Goal: Transaction & Acquisition: Purchase product/service

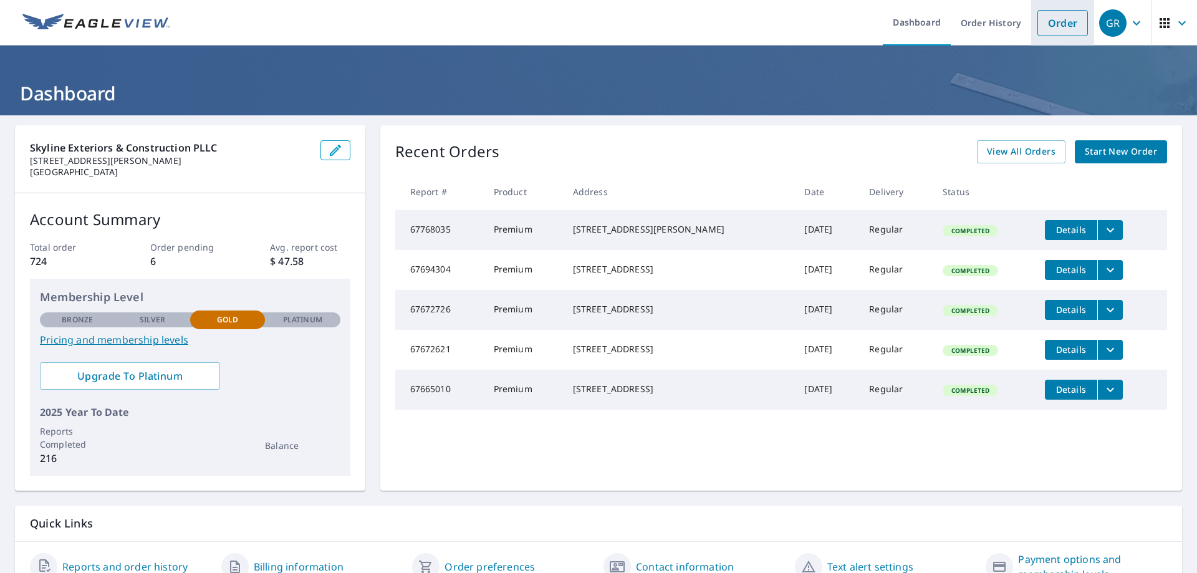
click at [1053, 31] on link "Order" at bounding box center [1063, 23] width 51 height 26
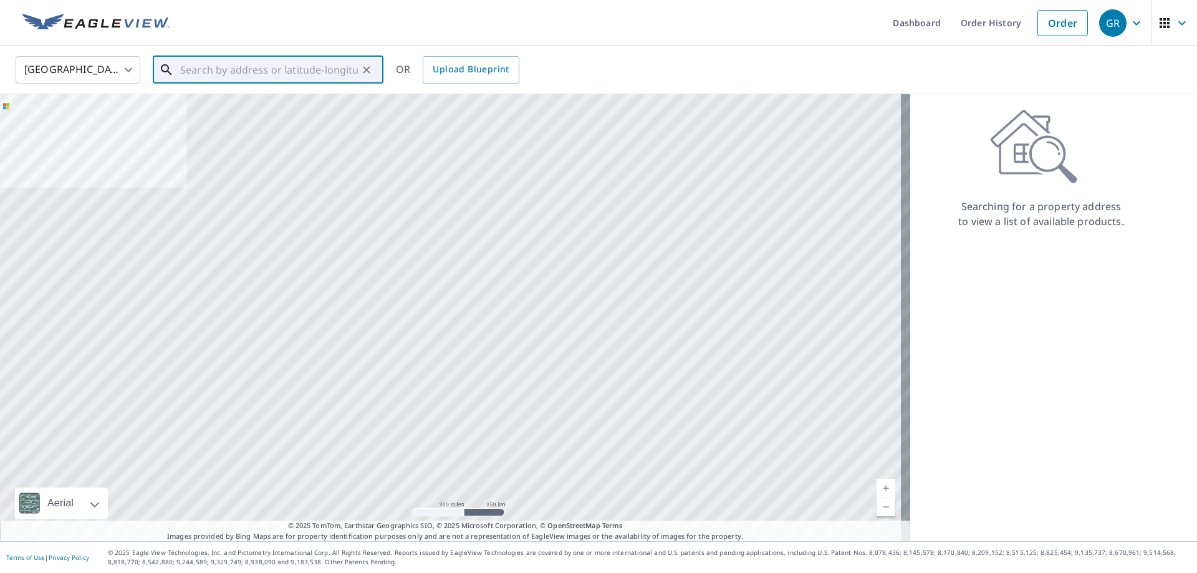
click at [316, 67] on input "text" at bounding box center [269, 69] width 178 height 35
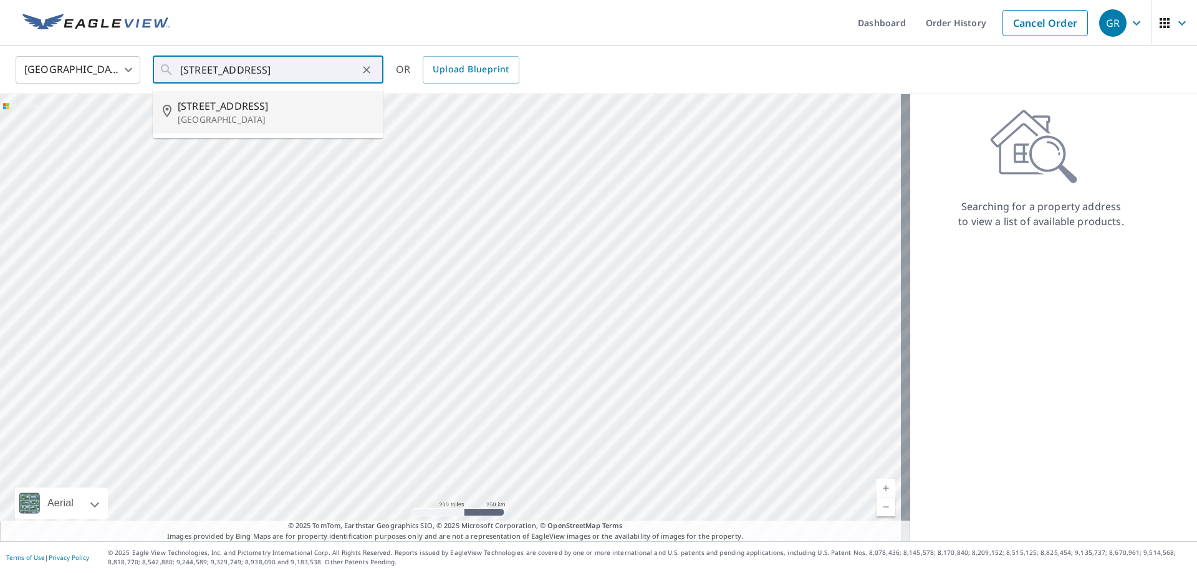
type input "[STREET_ADDRESS]"
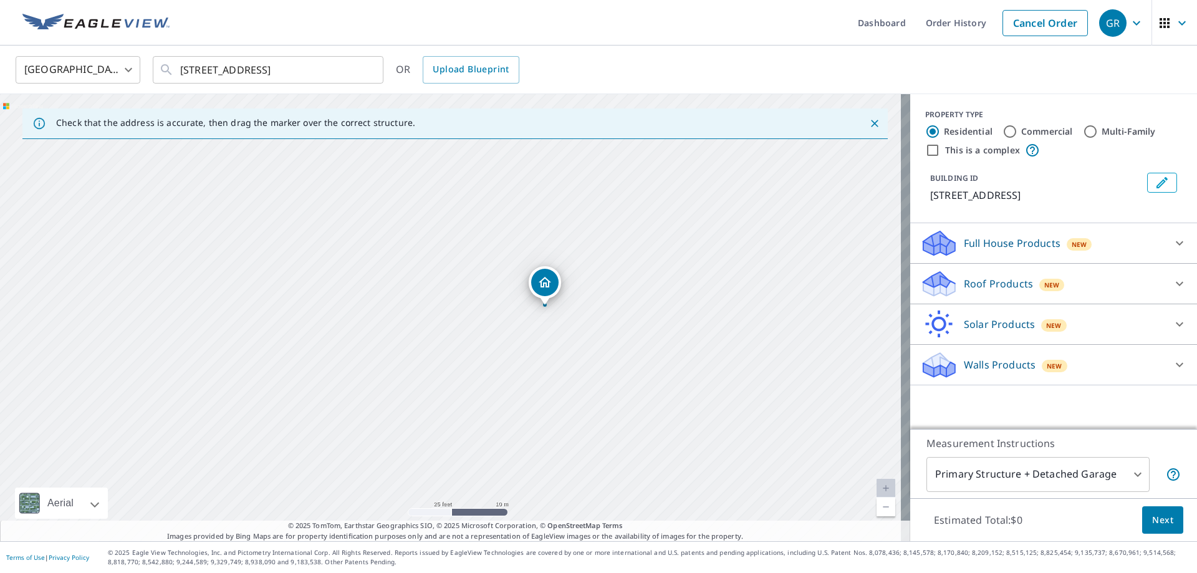
drag, startPoint x: 454, startPoint y: 374, endPoint x: 562, endPoint y: 229, distance: 180.5
click at [562, 229] on div "[STREET_ADDRESS]" at bounding box center [455, 317] width 910 height 447
click at [1000, 284] on p "Roof Products" at bounding box center [998, 283] width 69 height 15
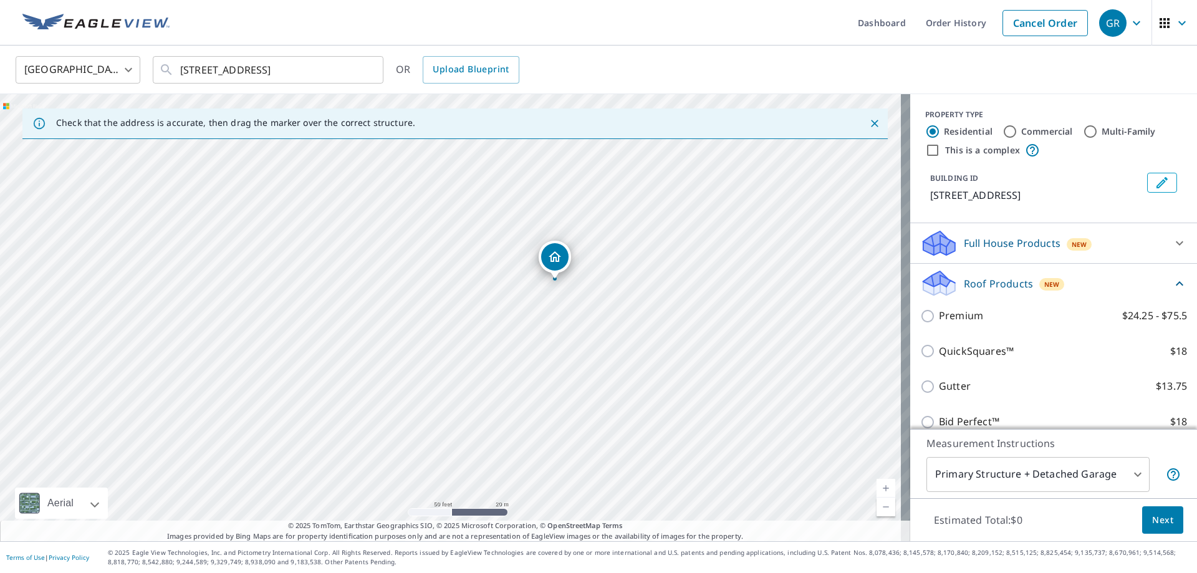
click at [987, 322] on label "Premium $24.25 - $75.5" at bounding box center [1063, 316] width 248 height 16
click at [939, 322] on input "Premium $24.25 - $75.5" at bounding box center [929, 316] width 19 height 15
checkbox input "true"
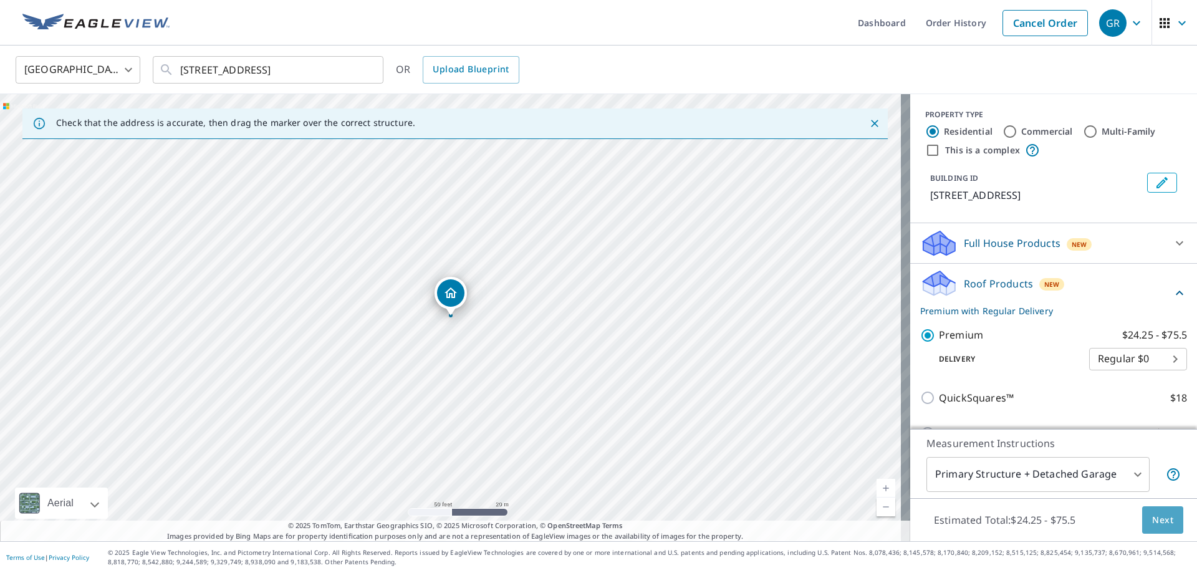
click at [1152, 516] on span "Next" at bounding box center [1162, 521] width 21 height 16
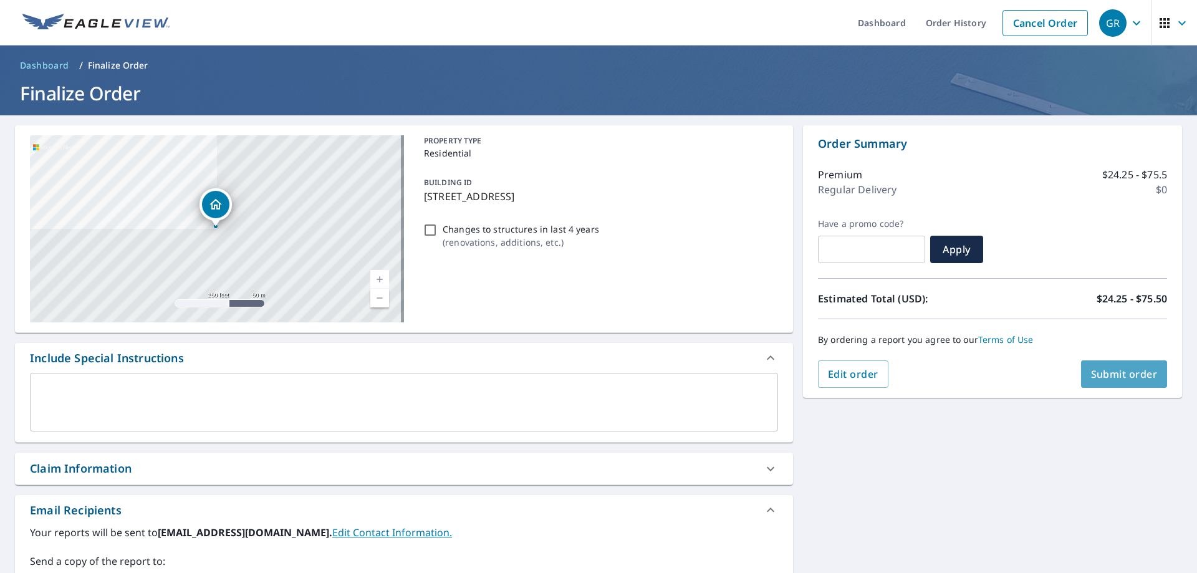
click at [1109, 369] on span "Submit order" at bounding box center [1124, 374] width 67 height 14
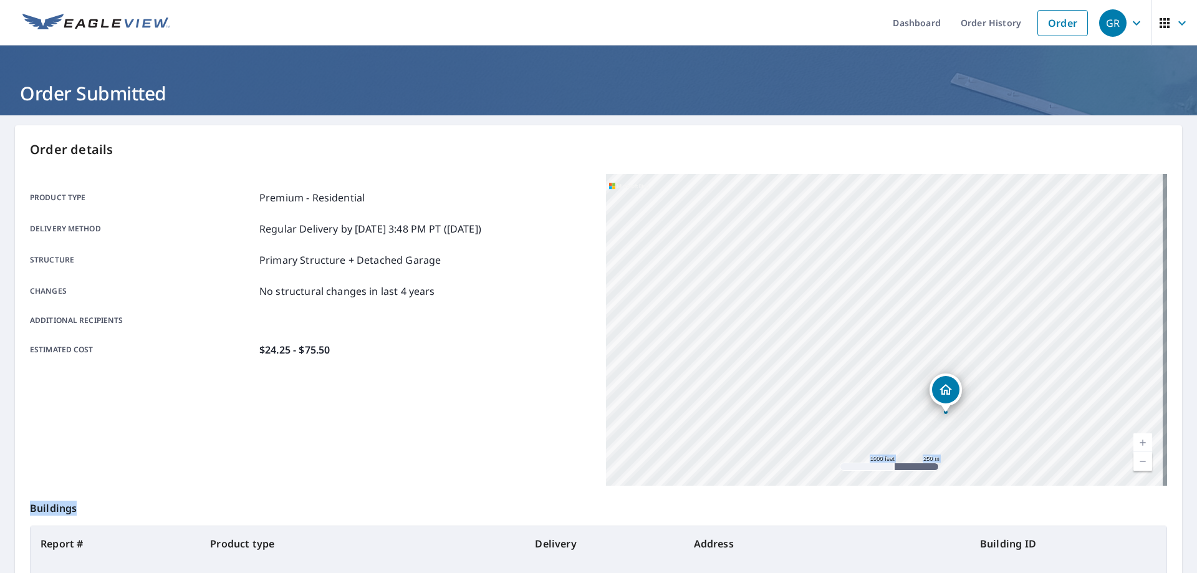
drag, startPoint x: 963, startPoint y: 497, endPoint x: 952, endPoint y: 399, distance: 98.5
click at [952, 399] on div "Order details Product type Premium - Residential Delivery method Regular Delive…" at bounding box center [598, 408] width 1167 height 567
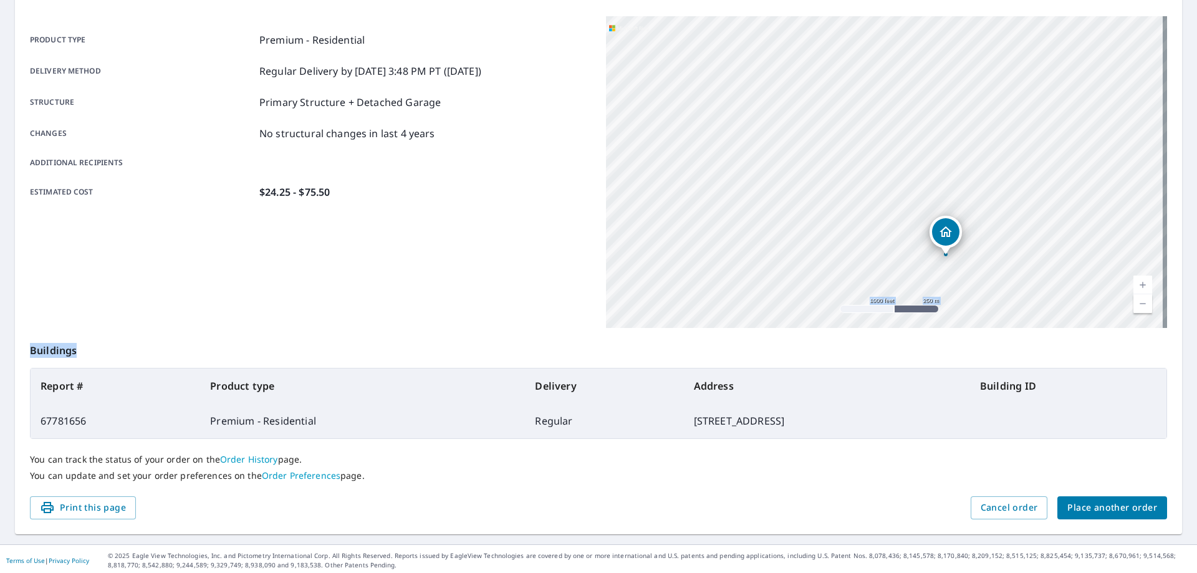
scroll to position [161, 0]
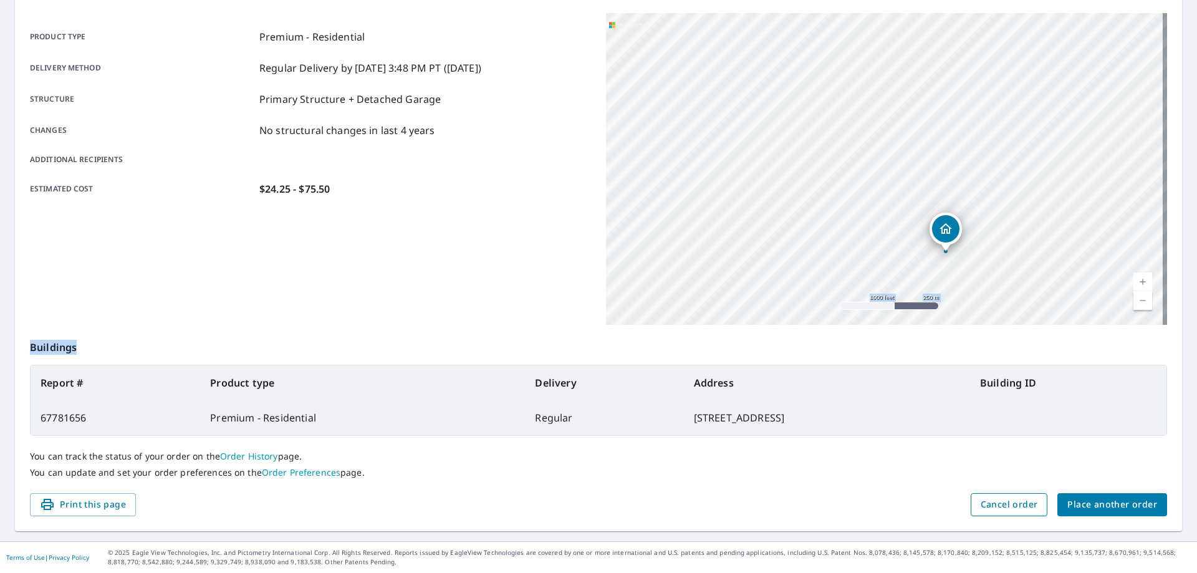
click at [1019, 511] on span "Cancel order" at bounding box center [1009, 505] width 57 height 16
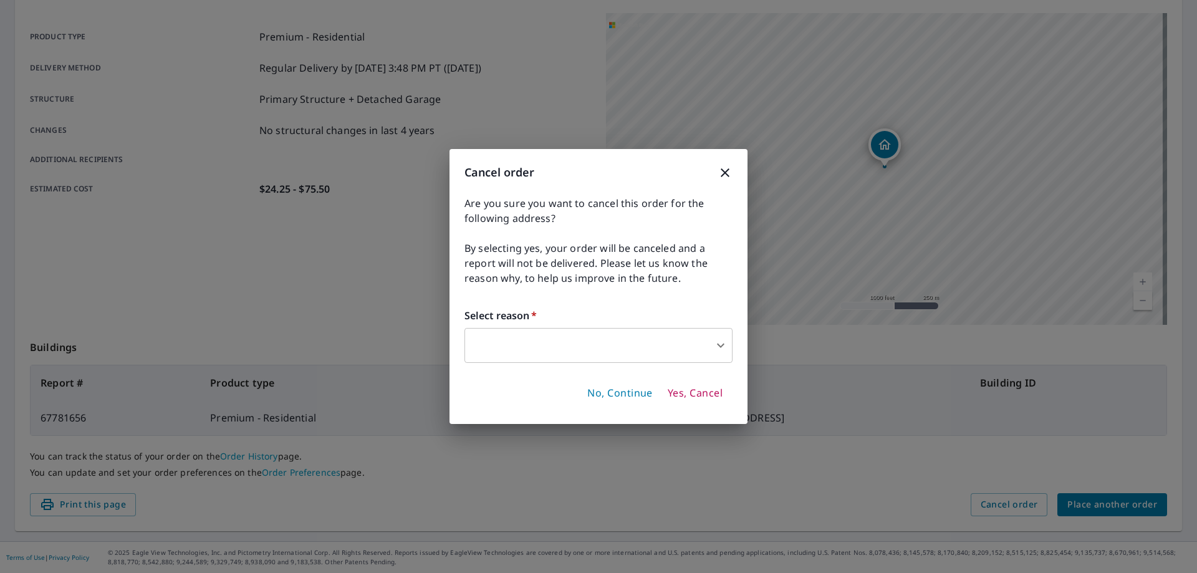
click at [713, 178] on h3 "Cancel order" at bounding box center [599, 172] width 268 height 17
click at [726, 173] on icon "button" at bounding box center [725, 172] width 15 height 15
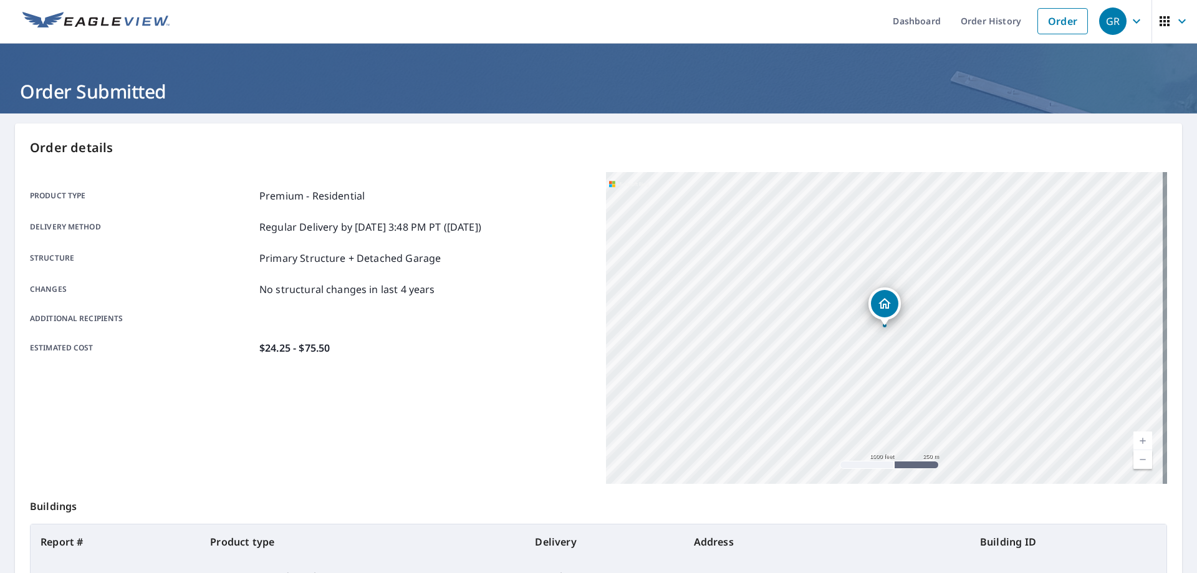
scroll to position [0, 0]
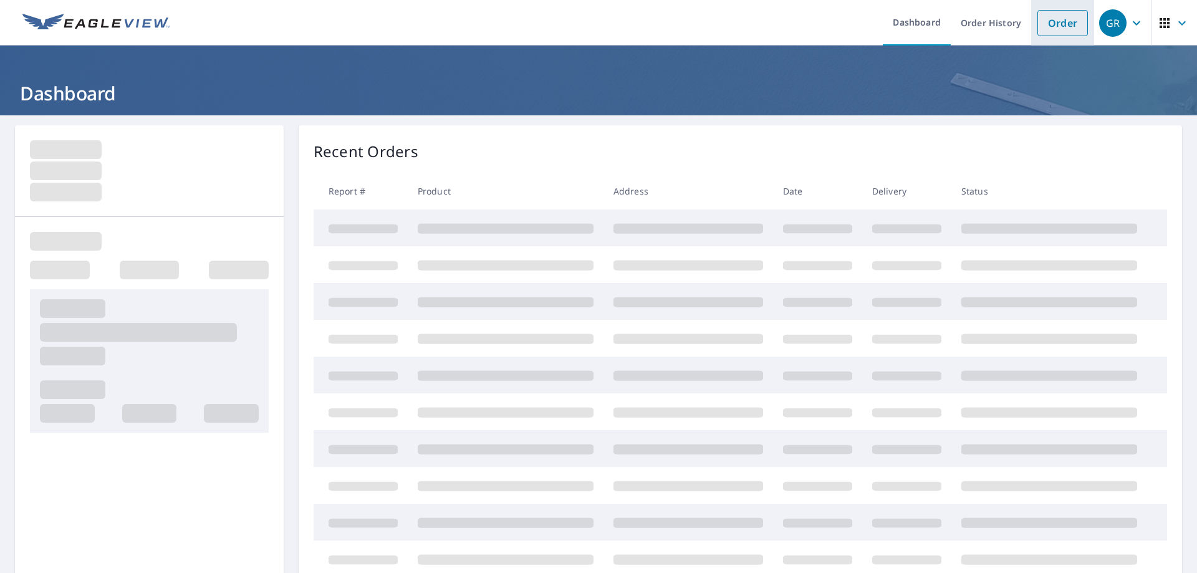
click at [1069, 19] on link "Order" at bounding box center [1063, 23] width 51 height 26
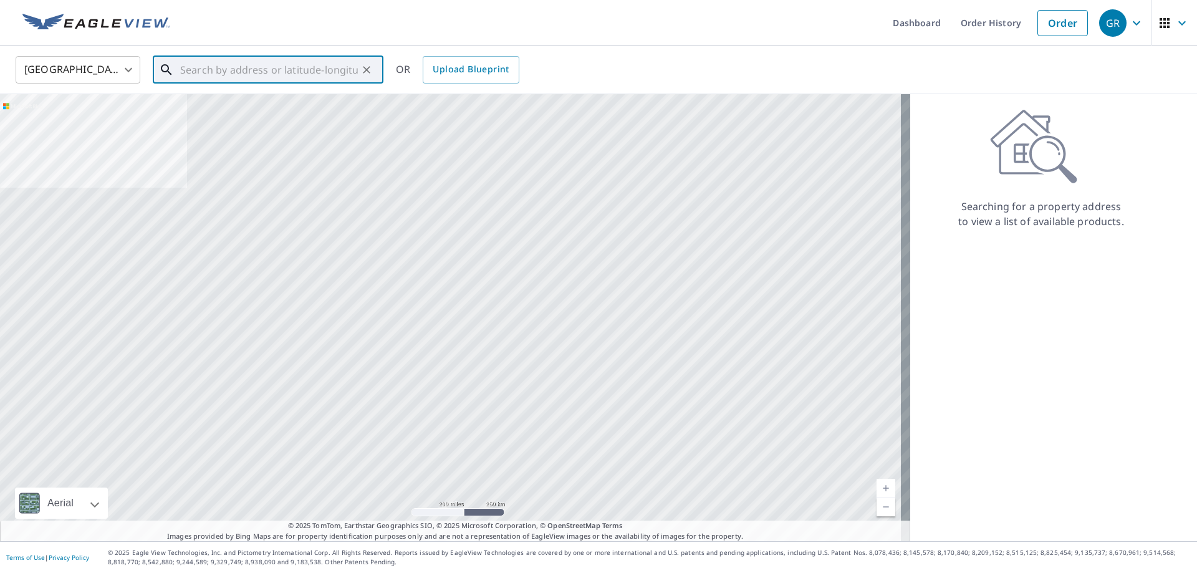
click at [314, 80] on input "text" at bounding box center [269, 69] width 178 height 35
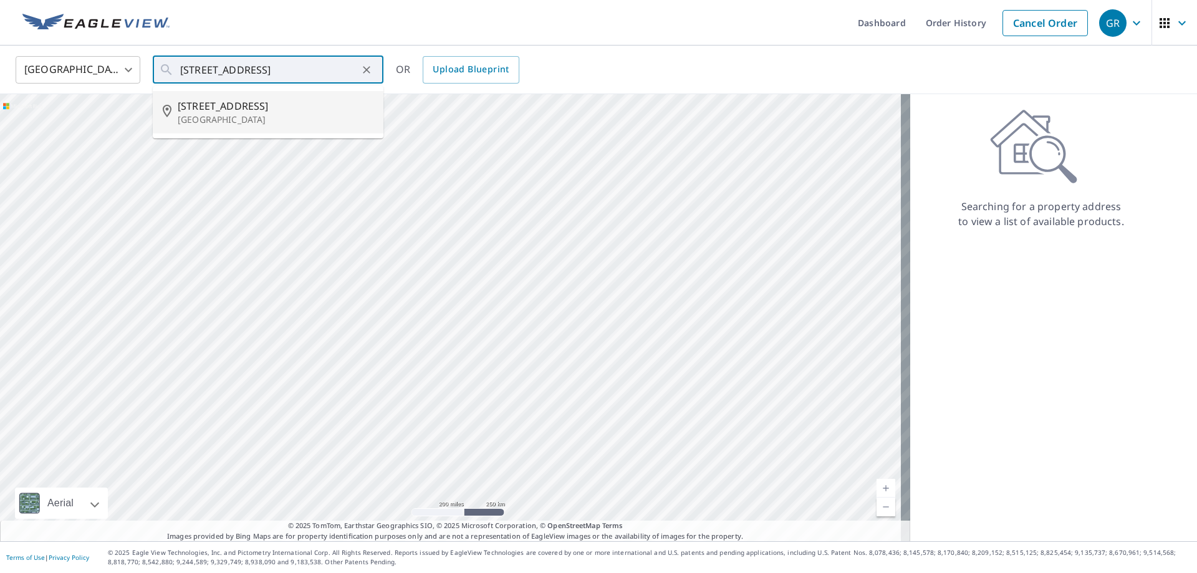
type input "477 N Van Auken St Elmhurst, IL 60126"
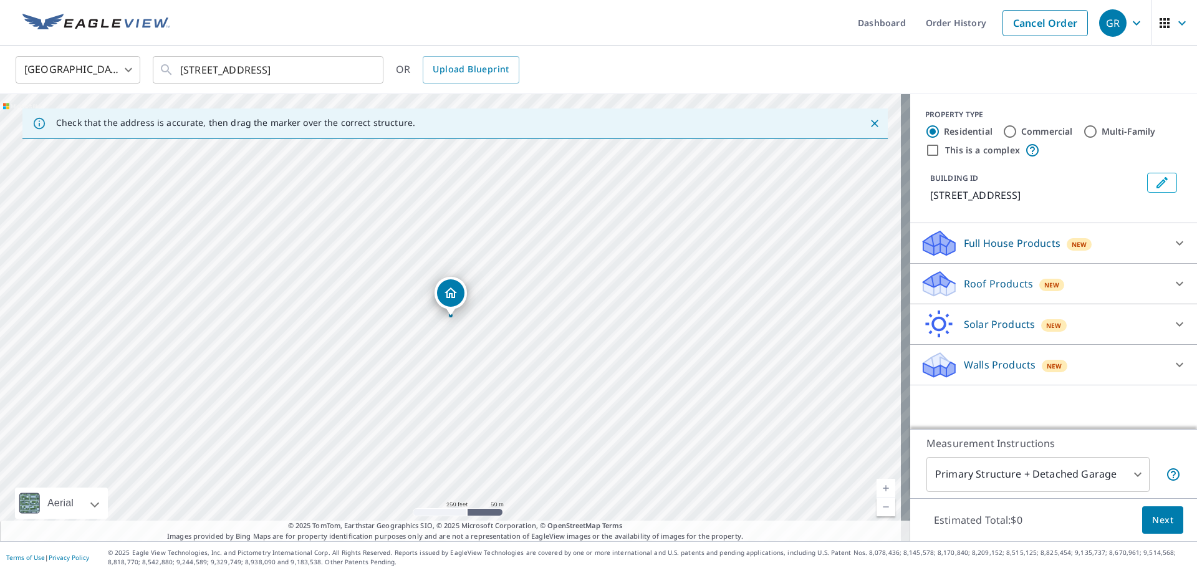
click at [1100, 279] on div "Roof Products New" at bounding box center [1042, 283] width 244 height 29
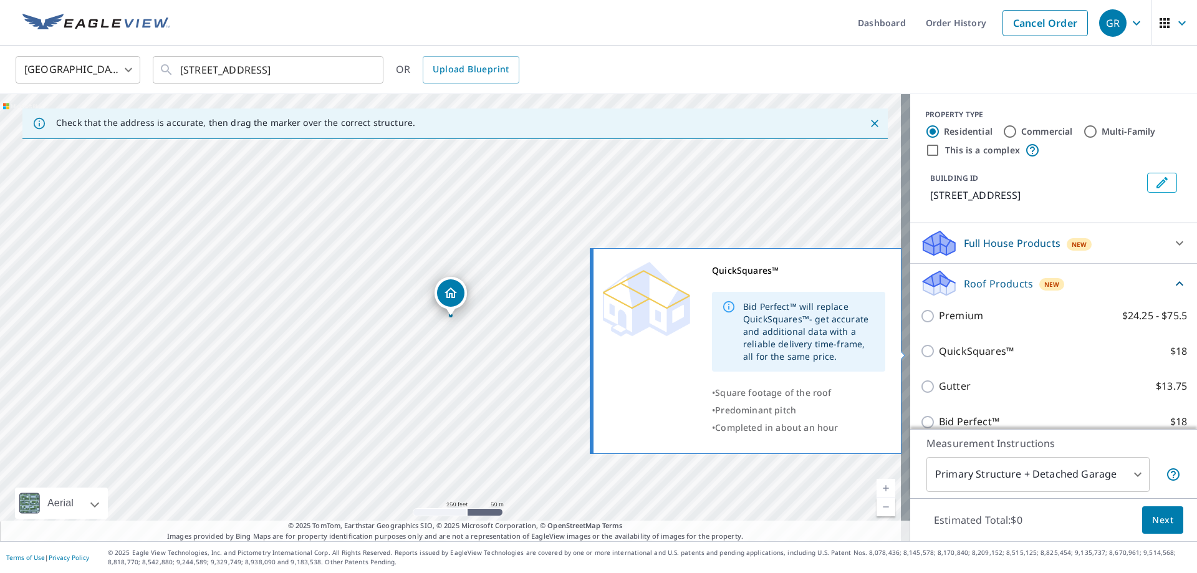
click at [1098, 346] on label "QuickSquares™ $18" at bounding box center [1063, 352] width 248 height 16
click at [939, 346] on input "QuickSquares™ $18" at bounding box center [929, 351] width 19 height 15
checkbox input "true"
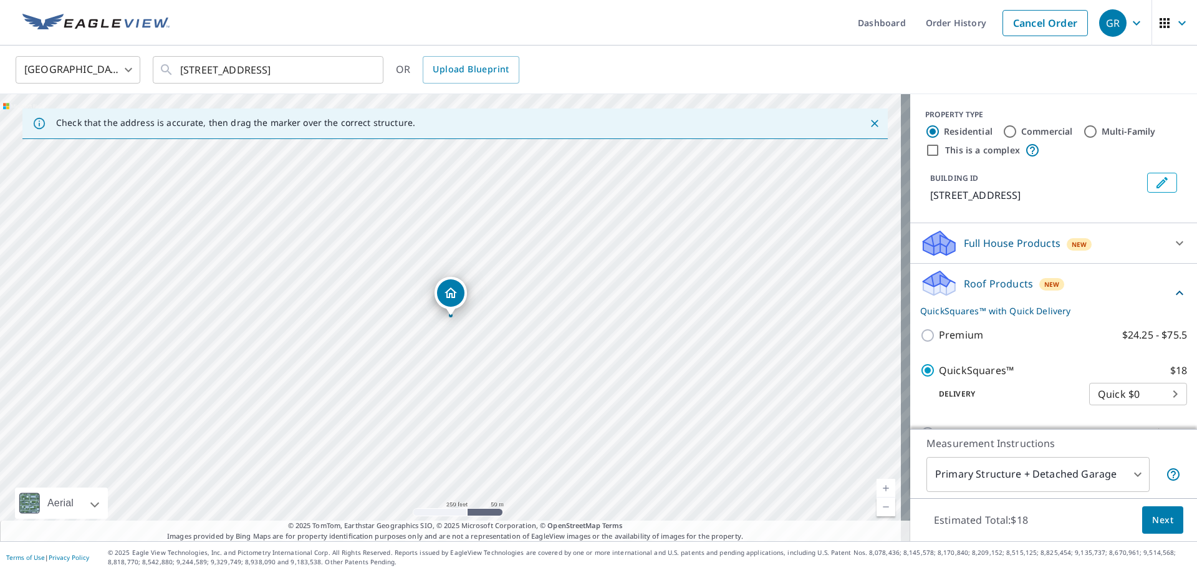
click at [1142, 528] on button "Next" at bounding box center [1162, 520] width 41 height 28
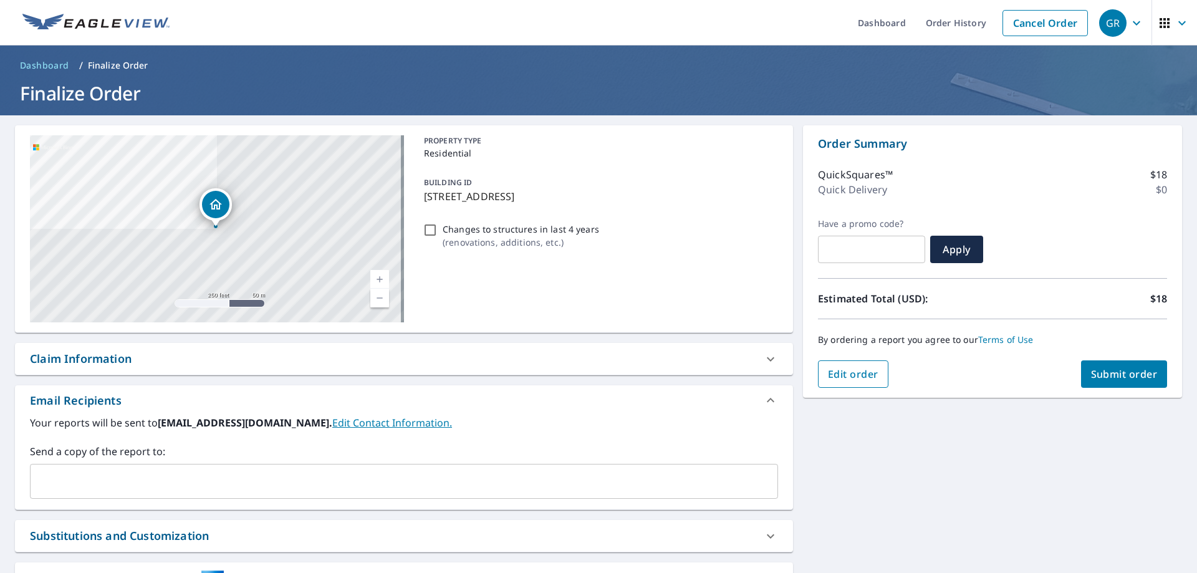
click at [869, 372] on span "Edit order" at bounding box center [853, 374] width 51 height 14
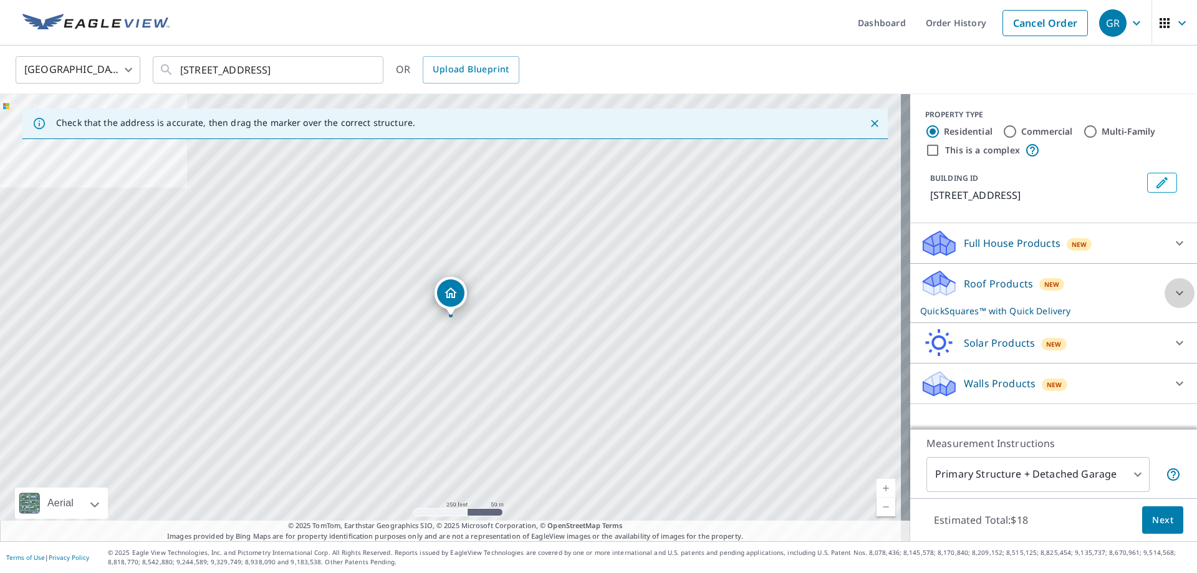
click at [1166, 285] on div at bounding box center [1180, 293] width 30 height 30
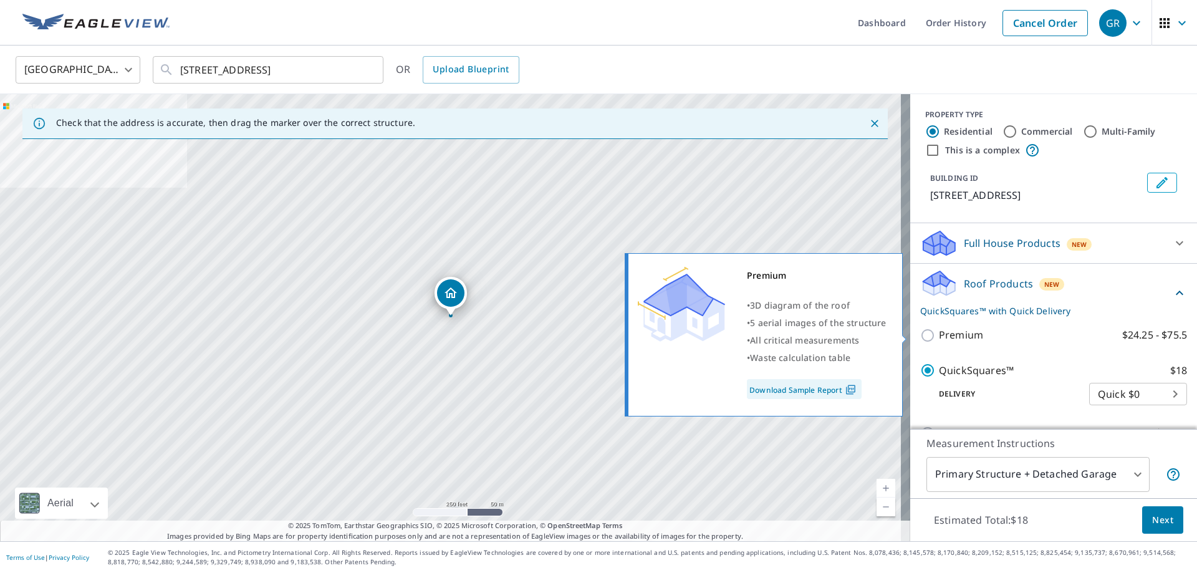
click at [1139, 331] on p "$24.25 - $75.5" at bounding box center [1154, 335] width 65 height 16
click at [939, 331] on input "Premium $24.25 - $75.5" at bounding box center [929, 335] width 19 height 15
checkbox input "true"
checkbox input "false"
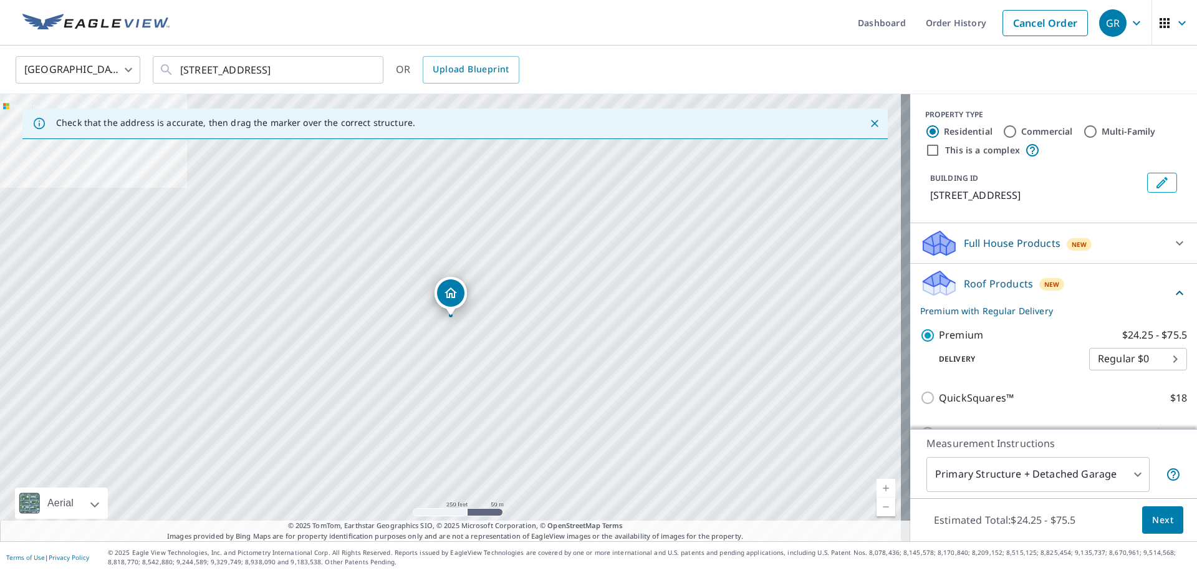
click at [1160, 518] on span "Next" at bounding box center [1162, 521] width 21 height 16
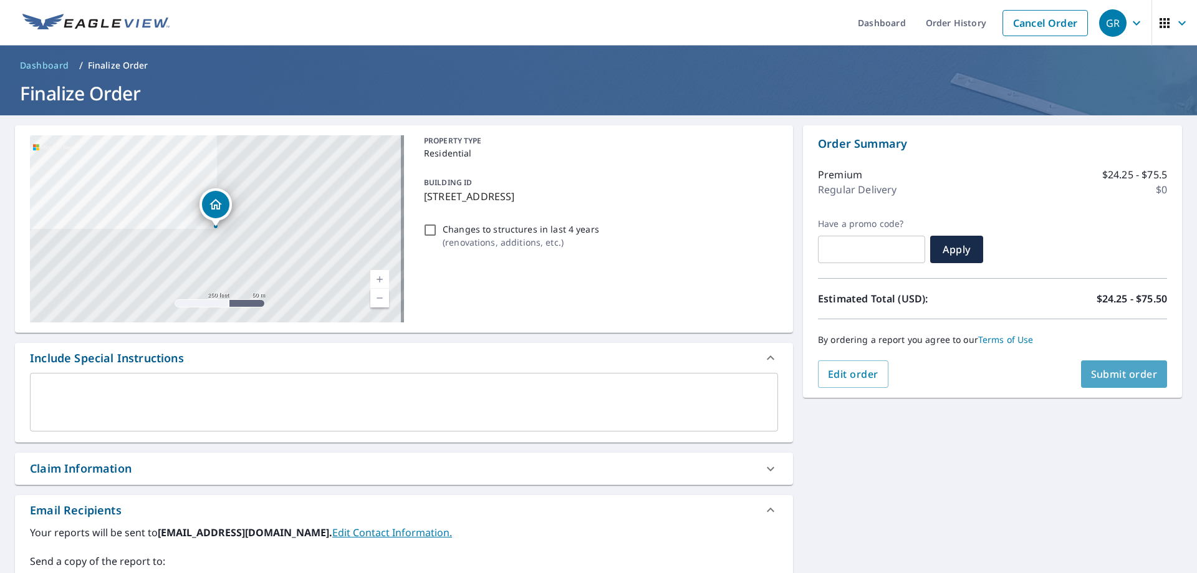
click at [1116, 384] on button "Submit order" at bounding box center [1124, 373] width 87 height 27
